Goal: Information Seeking & Learning: Understand process/instructions

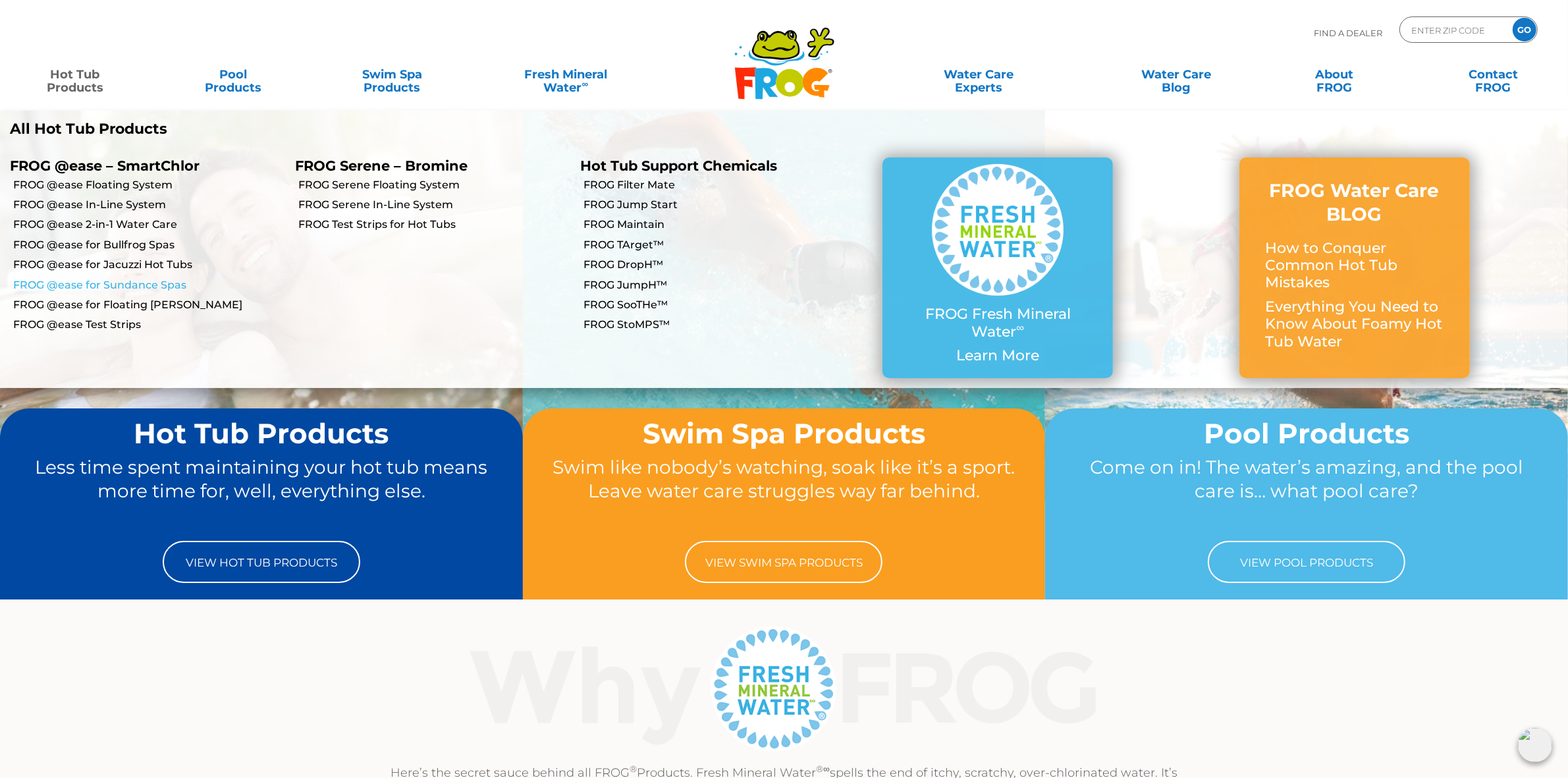
click at [127, 280] on link "FROG @ease for Sundance Spas" at bounding box center [149, 285] width 272 height 14
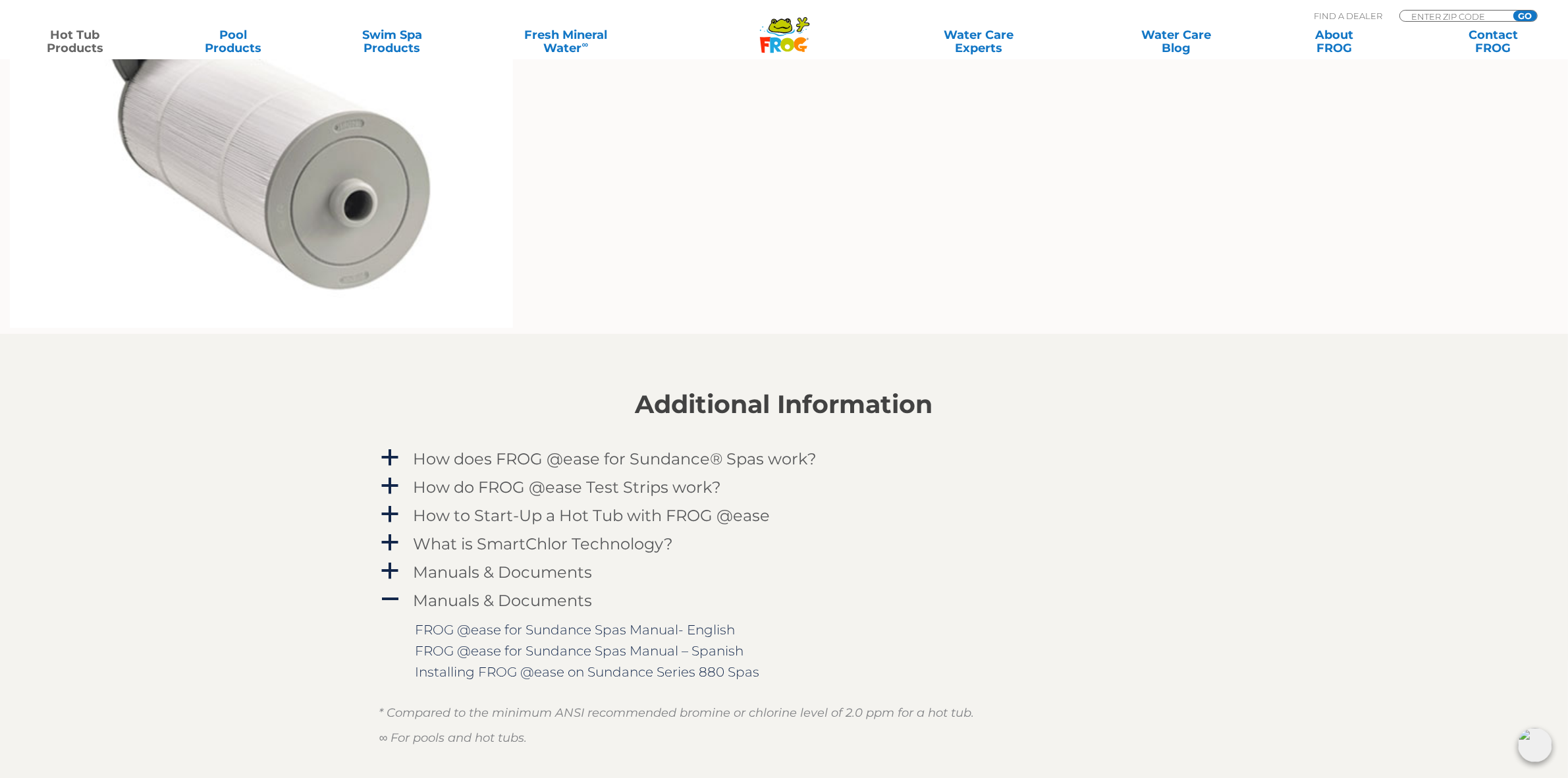
scroll to position [1234, 0]
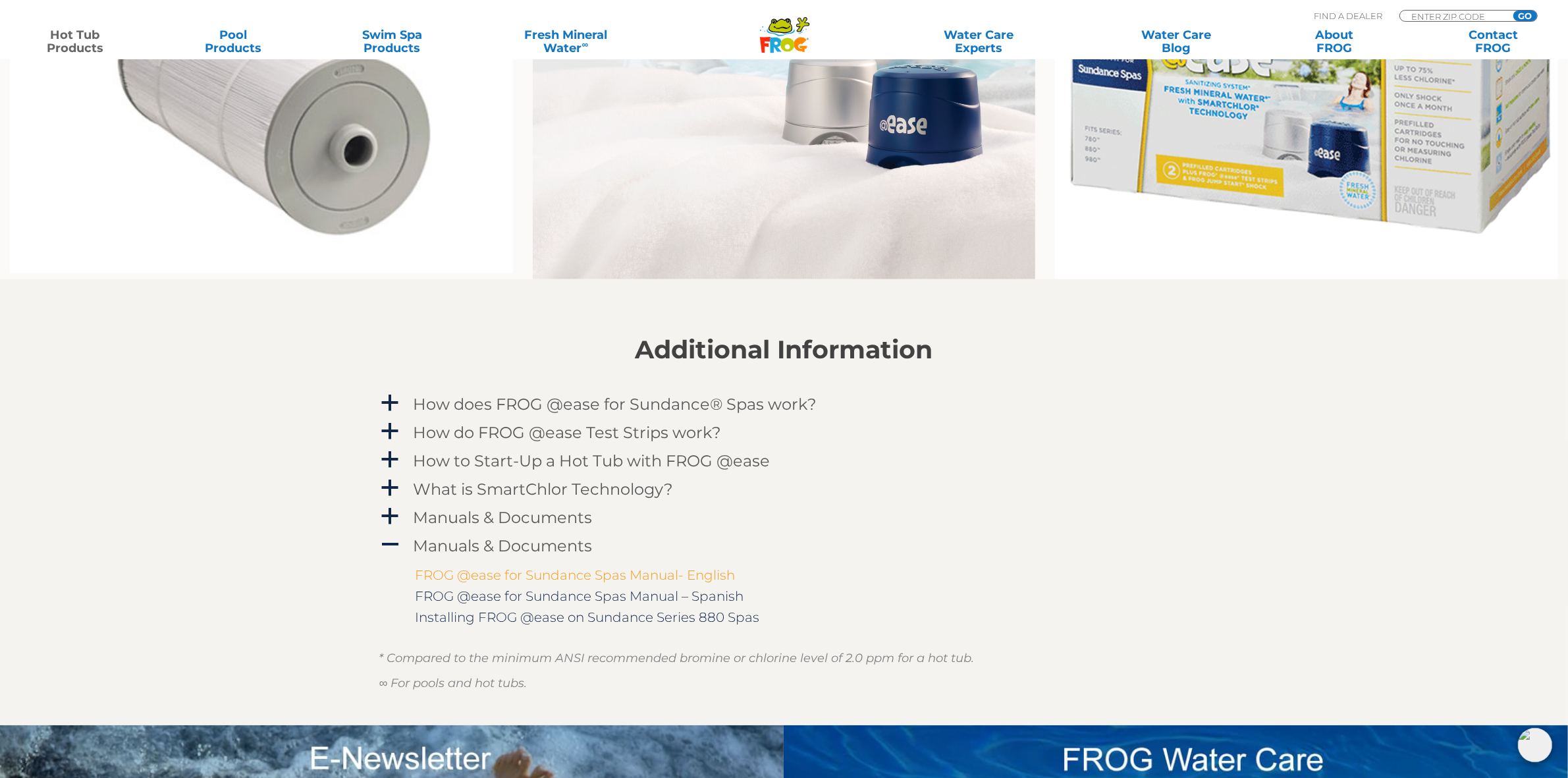
click at [589, 571] on link "FROG @ease for Sundance Spas Manual- English" at bounding box center [576, 575] width 320 height 16
click at [492, 541] on h4 "Manuals & Documents" at bounding box center [502, 545] width 179 height 17
